Goal: Obtain resource: Download file/media

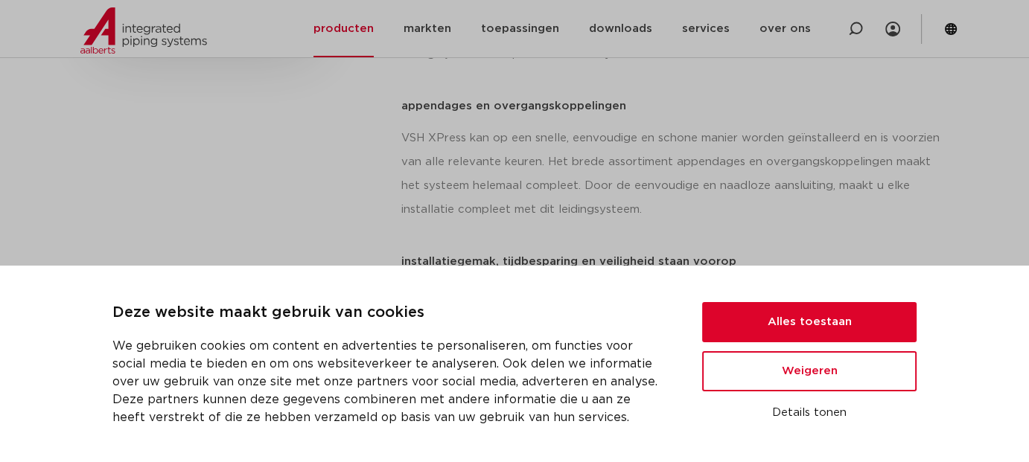
scroll to position [782, 0]
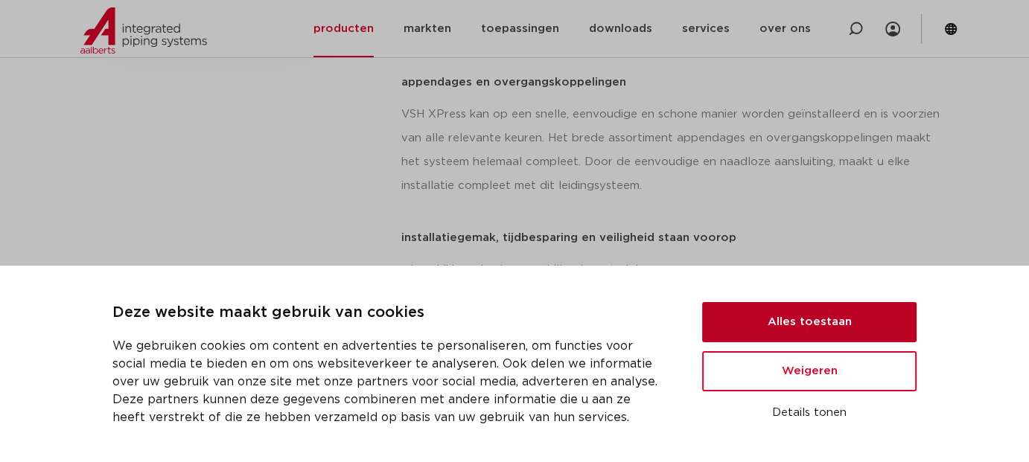
click at [875, 316] on button "Alles toestaan" at bounding box center [809, 322] width 214 height 40
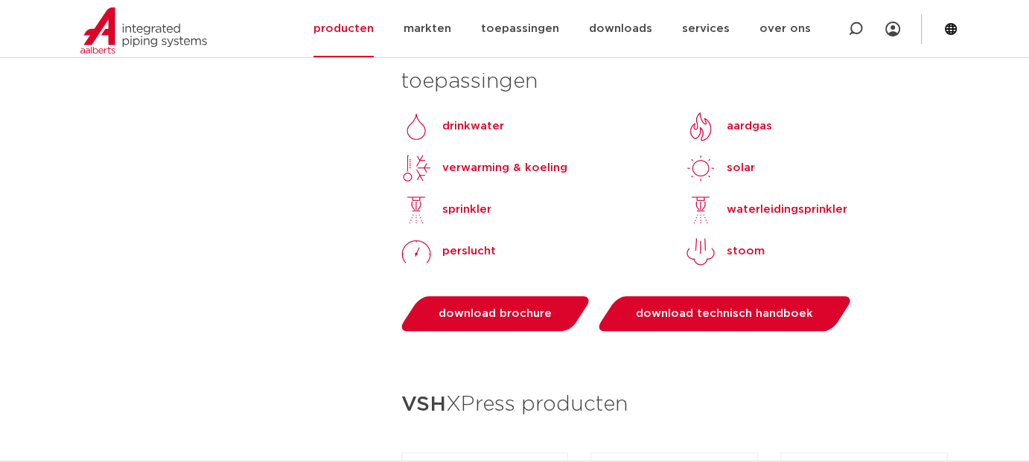
scroll to position [1452, 0]
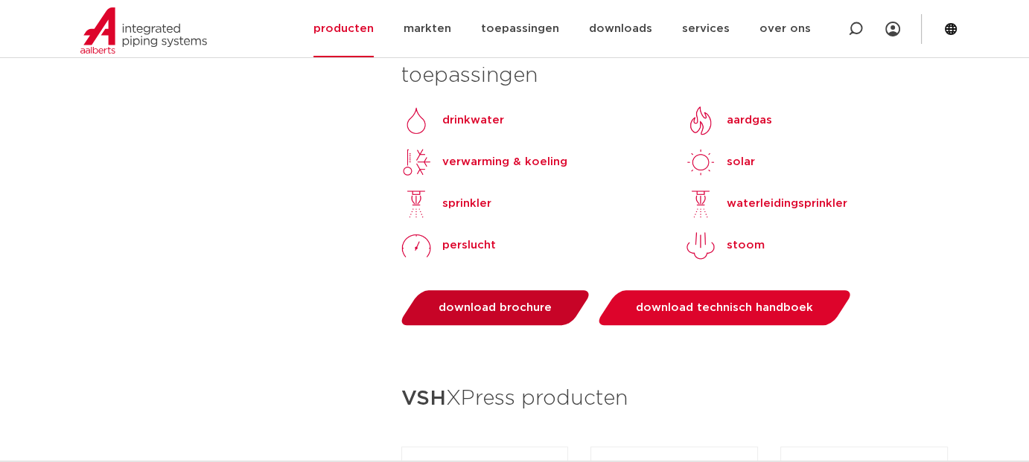
click at [524, 290] on link "download brochure" at bounding box center [495, 307] width 196 height 35
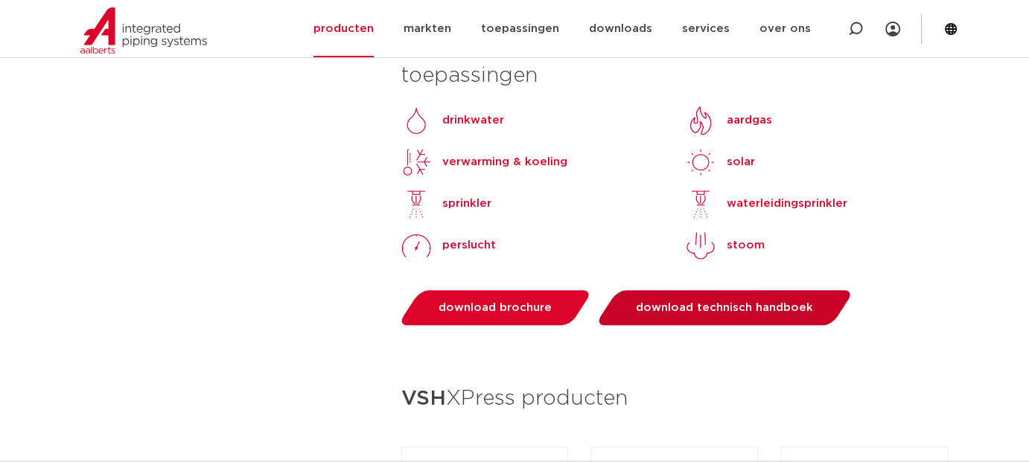
click at [673, 290] on link "download technisch handboek" at bounding box center [725, 307] width 260 height 35
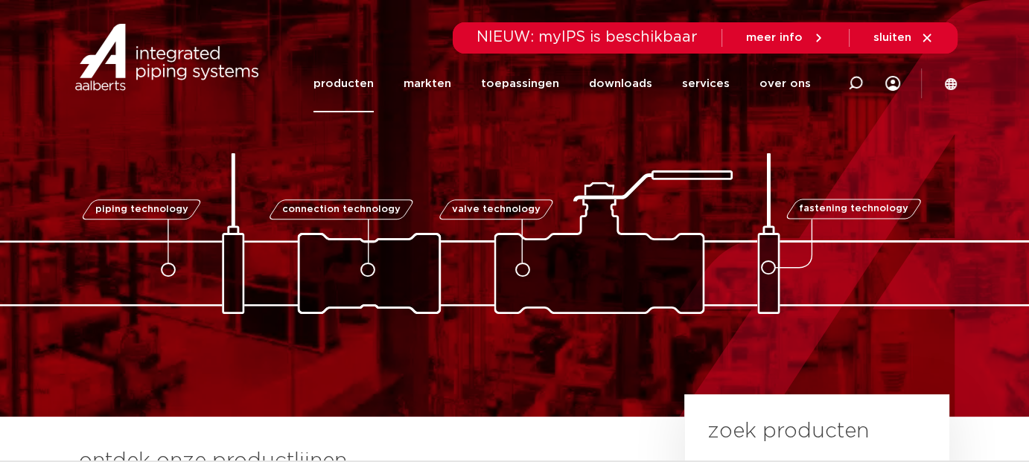
click at [335, 86] on link "producten" at bounding box center [343, 83] width 60 height 57
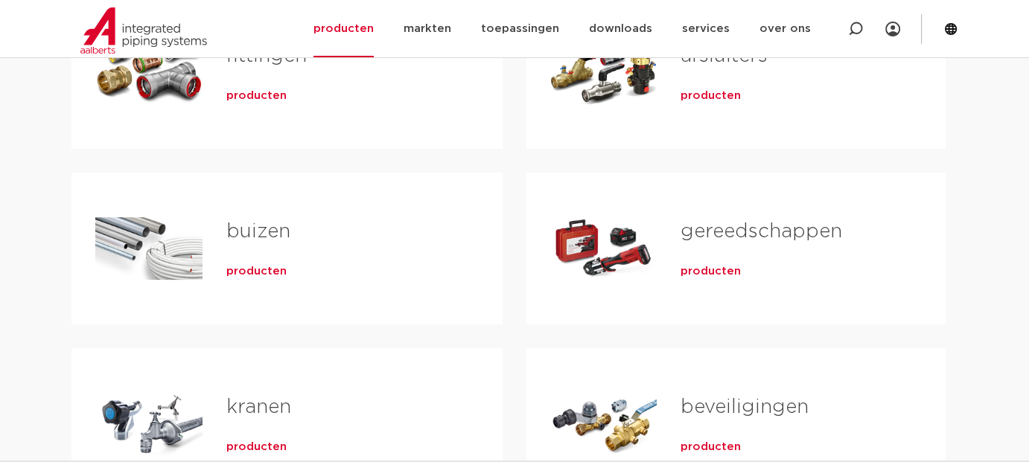
scroll to position [373, 0]
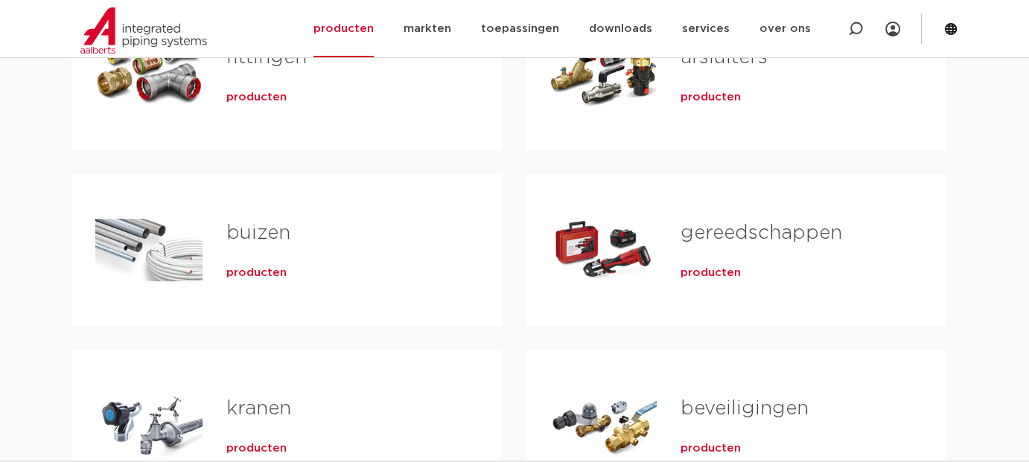
click at [252, 273] on span "producten" at bounding box center [256, 273] width 60 height 15
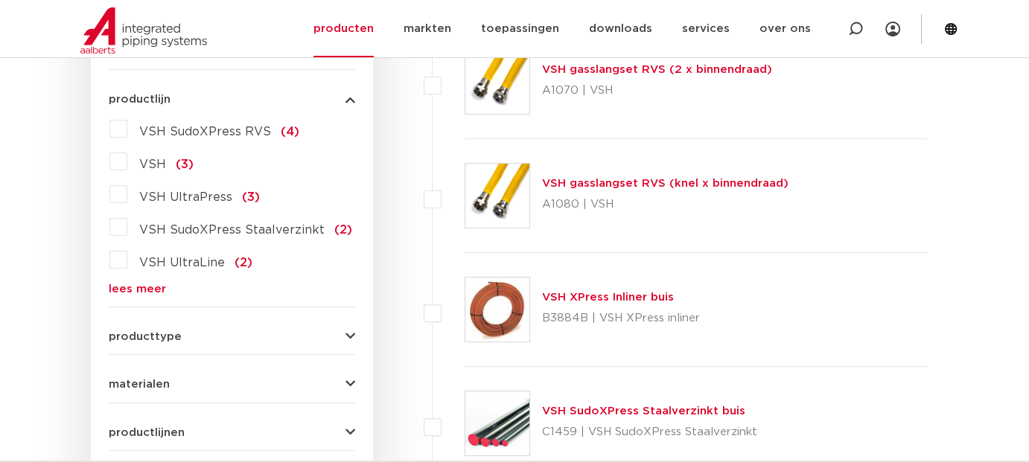
scroll to position [410, 0]
click at [127, 129] on label "VSH SudoXPress RVS (4)" at bounding box center [213, 130] width 172 height 24
click at [0, 0] on input "VSH SudoXPress RVS (4)" at bounding box center [0, 0] width 0 height 0
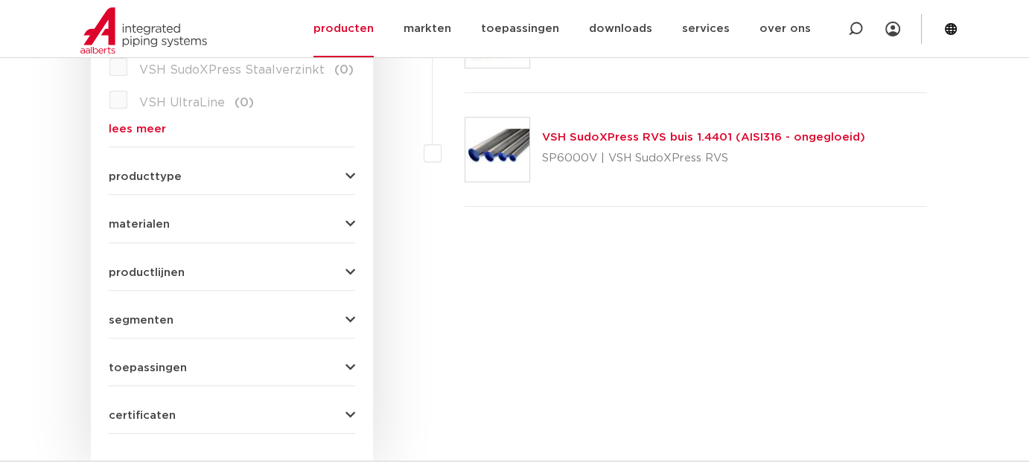
scroll to position [573, 0]
click at [299, 356] on div "toepassingen verwarming (4) perslucht (4) drinkwater (3) aardgas (2) koeling (4…" at bounding box center [232, 359] width 246 height 23
click at [347, 362] on icon "button" at bounding box center [350, 365] width 10 height 11
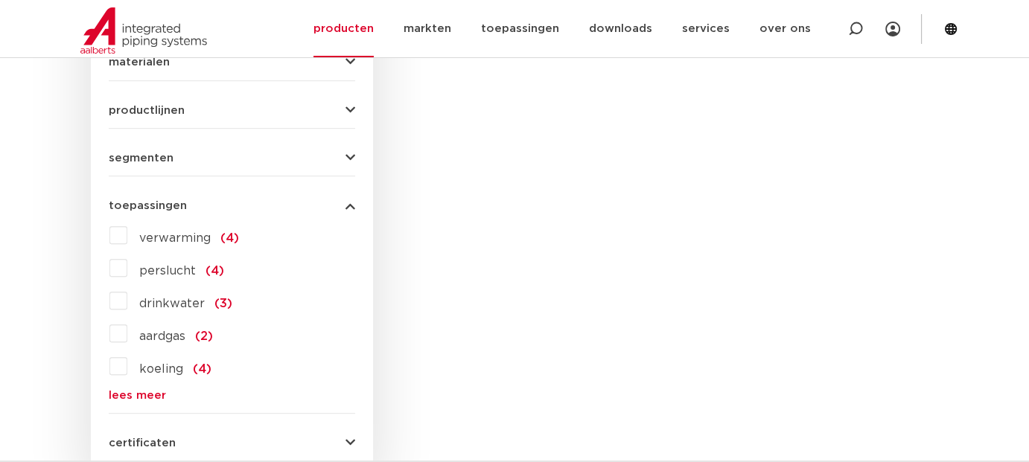
scroll to position [752, 0]
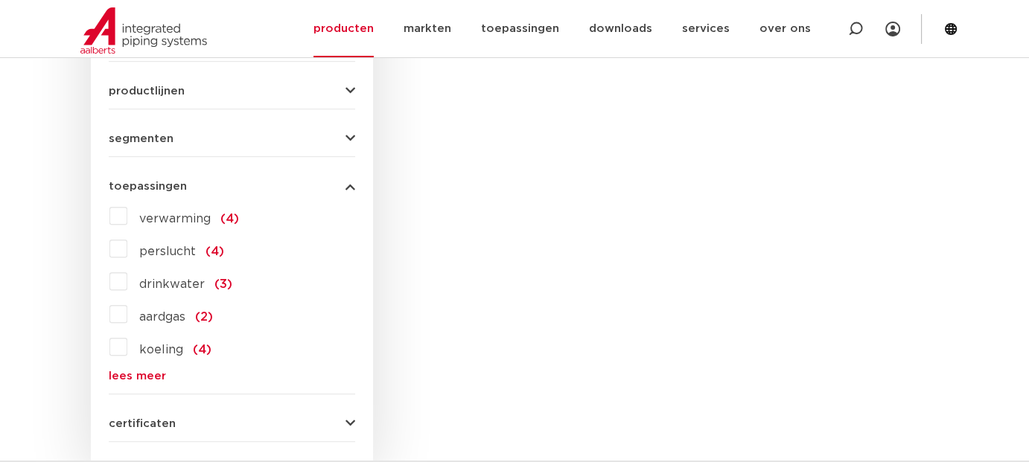
click at [121, 371] on link "lees meer" at bounding box center [232, 376] width 246 height 11
click at [127, 371] on label "sprinkler (3)" at bounding box center [173, 380] width 93 height 24
click at [0, 0] on input "sprinkler (3)" at bounding box center [0, 0] width 0 height 0
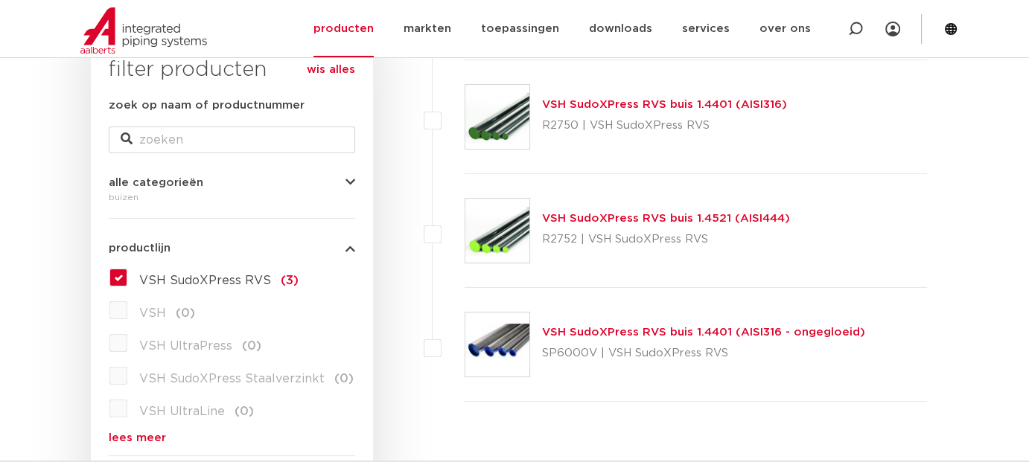
scroll to position [262, 0]
click at [606, 105] on link "VSH SudoXPress RVS buis 1.4401 (AISI316)" at bounding box center [664, 104] width 245 height 11
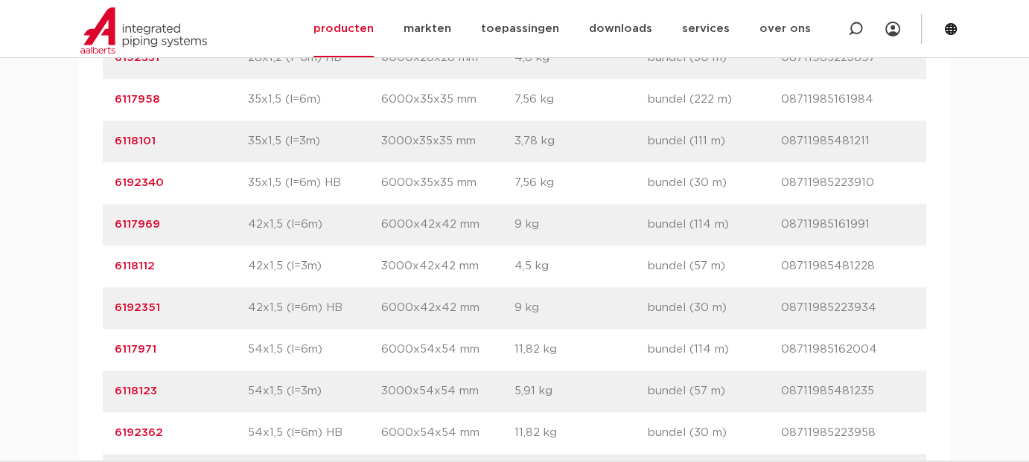
scroll to position [1563, 0]
